Goal: Transaction & Acquisition: Purchase product/service

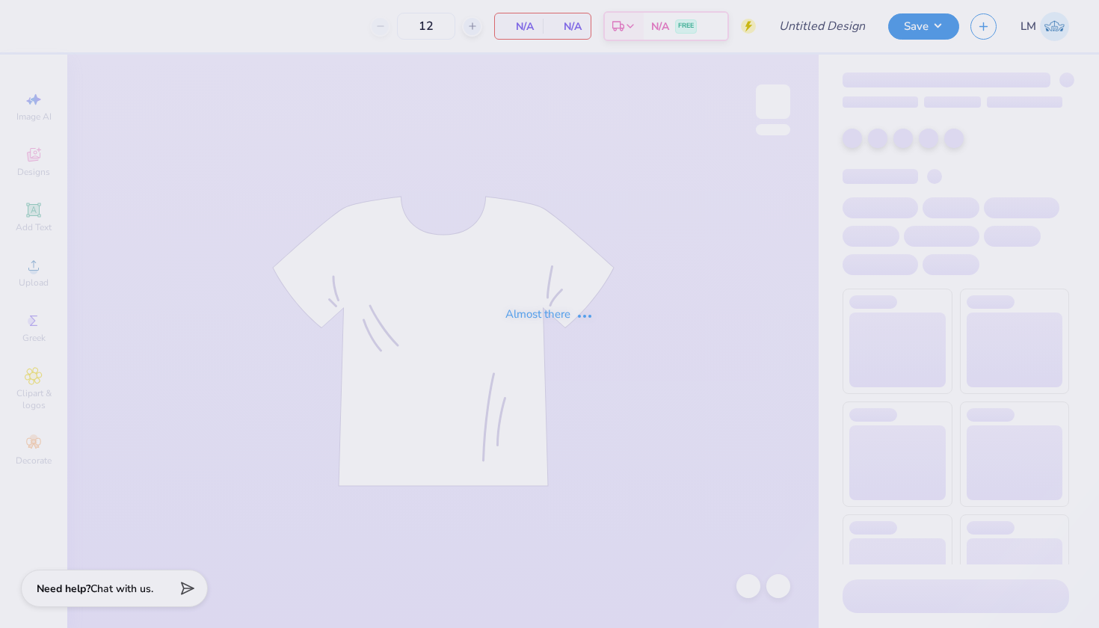
type input "sigchi fall 2025"
type input "50"
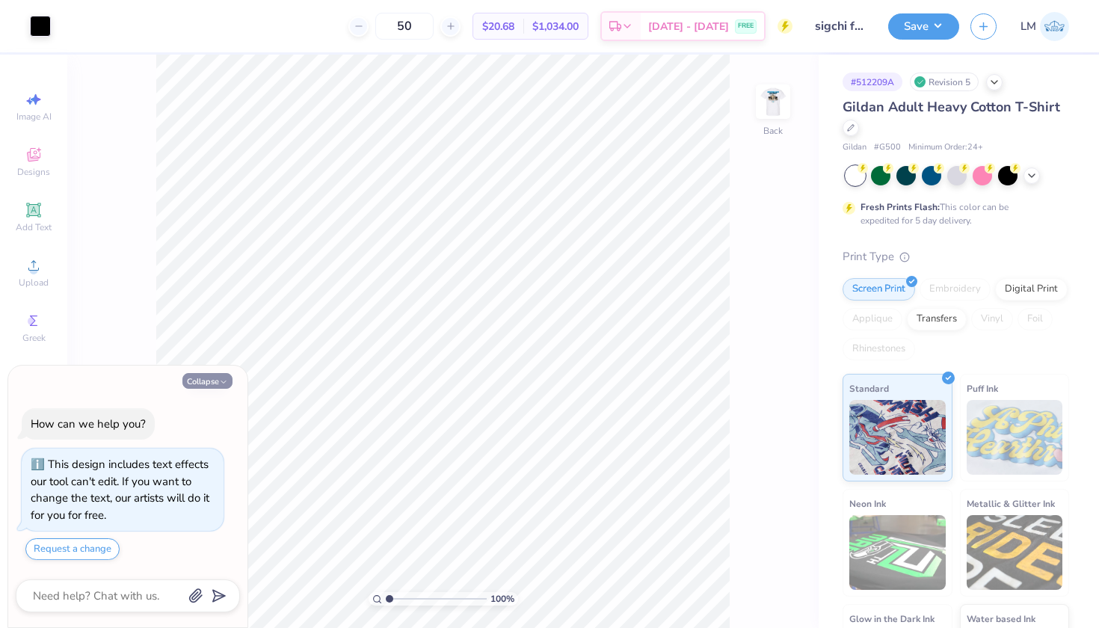
click at [219, 384] on icon "button" at bounding box center [223, 382] width 9 height 9
type textarea "x"
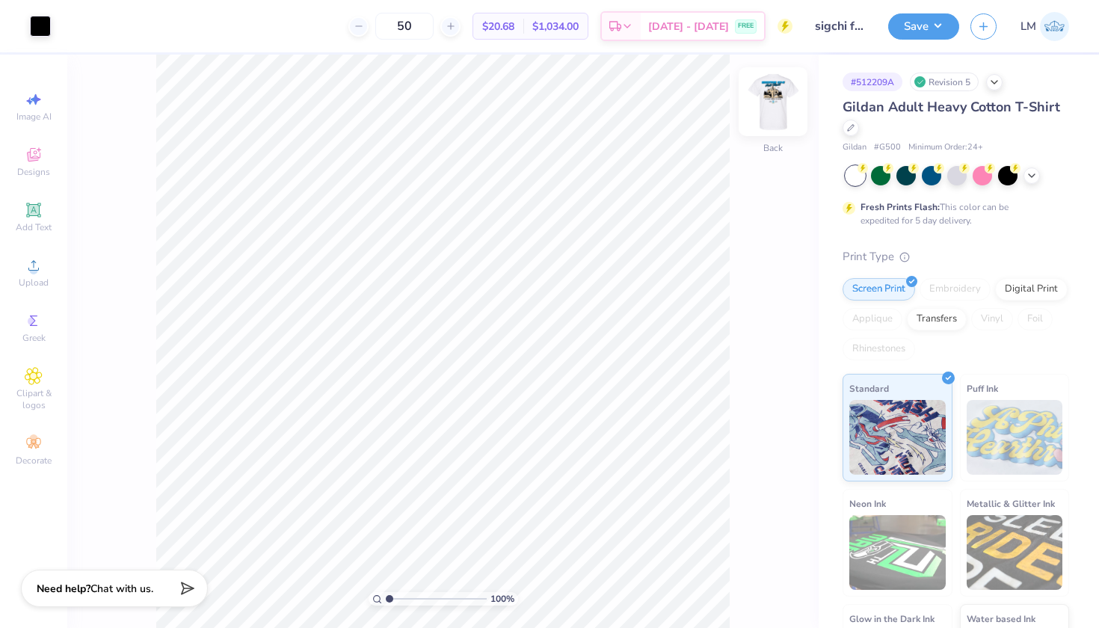
click at [773, 103] on img at bounding box center [773, 102] width 60 height 60
click at [40, 28] on div at bounding box center [40, 24] width 21 height 21
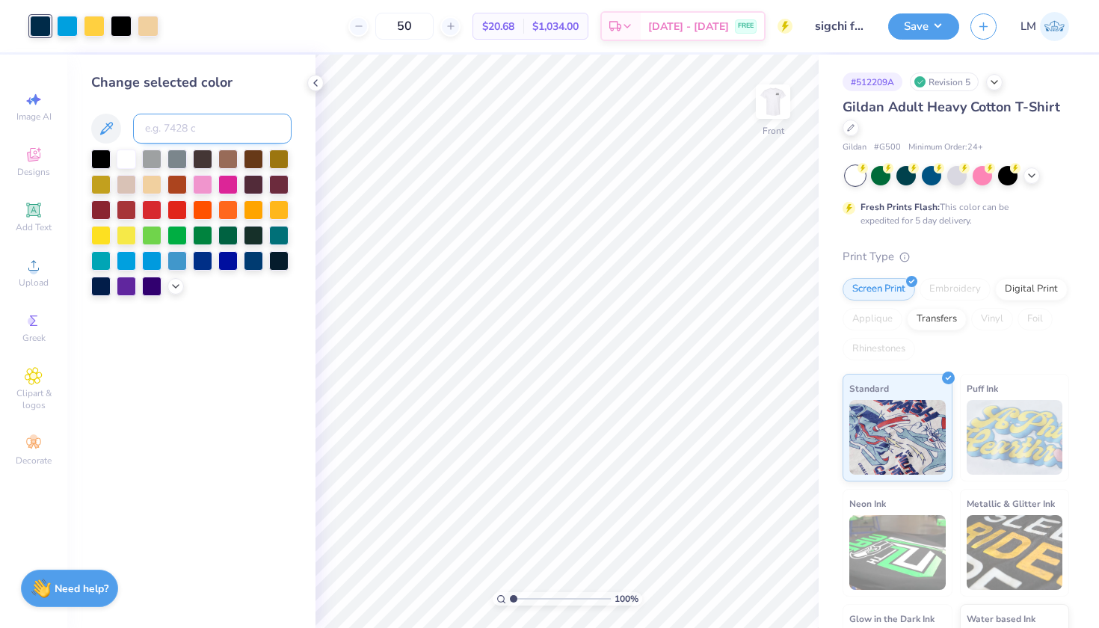
click at [218, 130] on input at bounding box center [212, 129] width 159 height 30
type input "299"
click at [319, 76] on div at bounding box center [315, 83] width 16 height 16
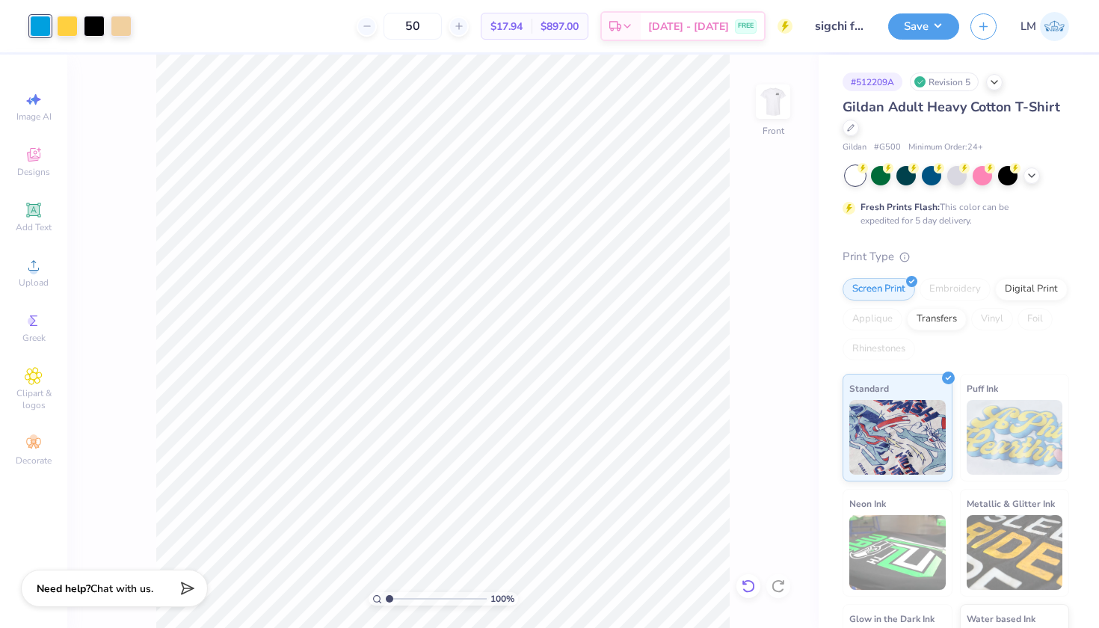
click at [747, 583] on icon at bounding box center [748, 586] width 15 height 15
type textarea "x"
